Goal: Information Seeking & Learning: Learn about a topic

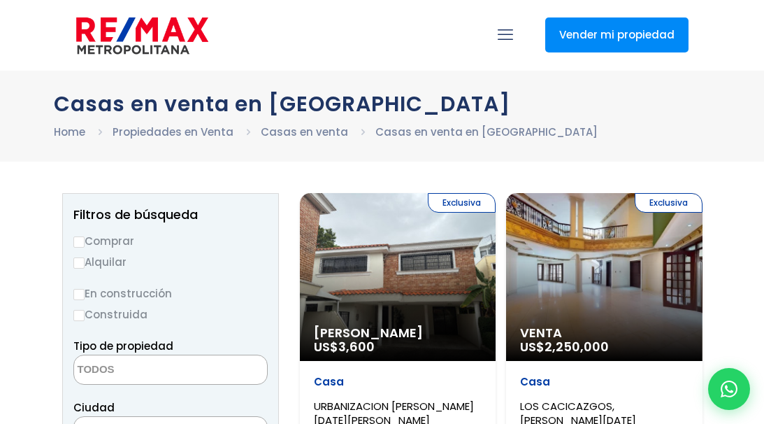
select select
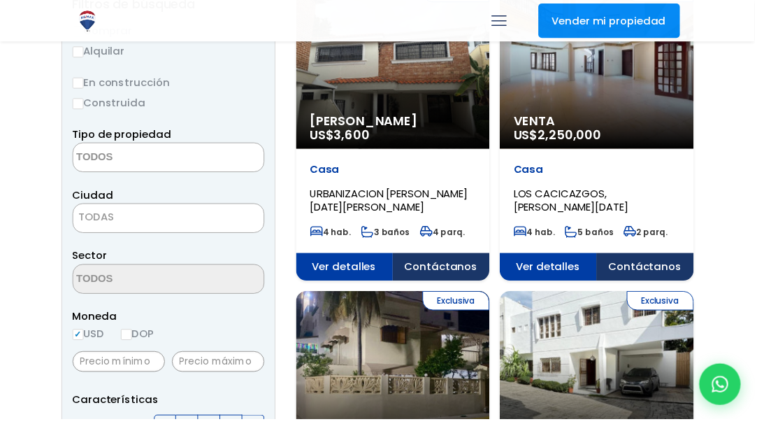
scroll to position [224, 0]
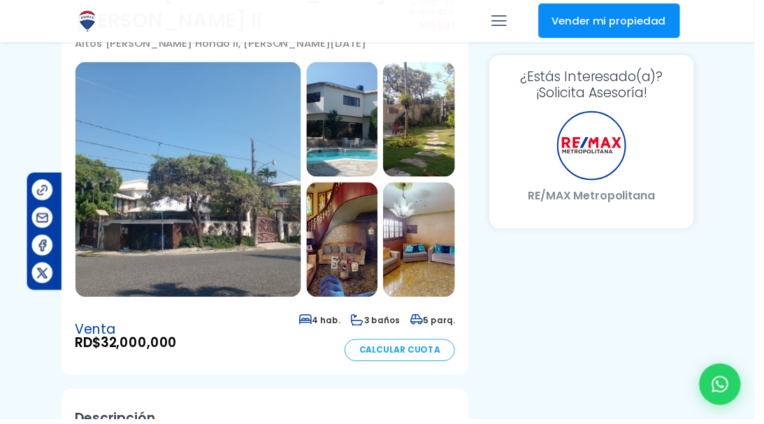
scroll to position [98, 112]
